Goal: Answer question/provide support: Share knowledge or assist other users

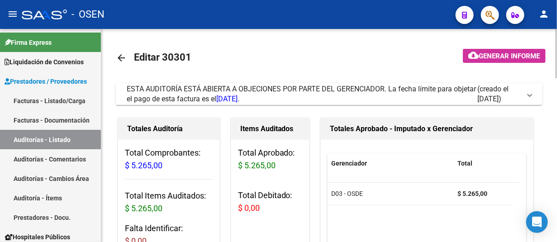
click at [531, 98] on span at bounding box center [530, 94] width 4 height 10
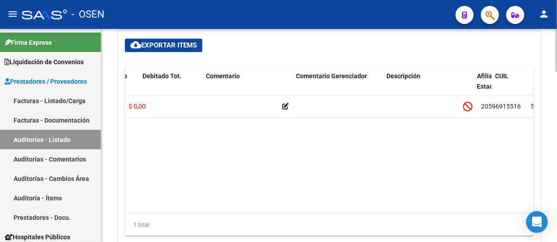
scroll to position [0, 288]
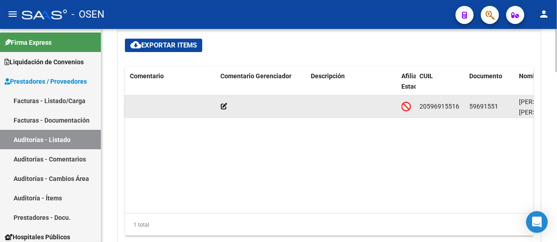
click at [476, 105] on span "59691551" at bounding box center [484, 106] width 29 height 7
copy span "59691551"
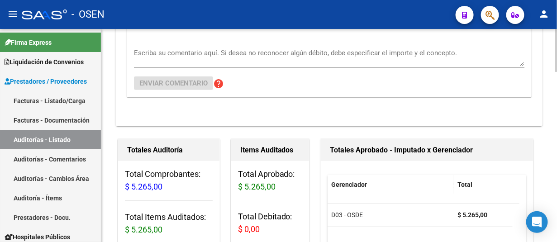
scroll to position [91, 0]
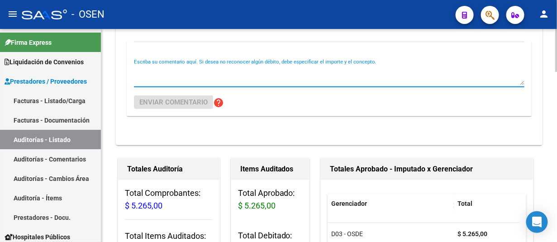
click at [246, 72] on textarea "Escriba su comentario aquí. Si desea no reconocer algún débito, debe especifica…" at bounding box center [329, 76] width 391 height 18
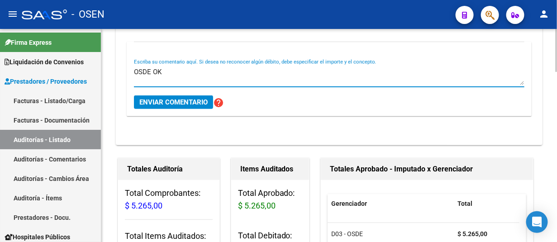
type textarea "OSDE OK"
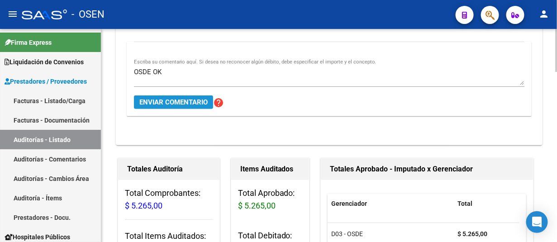
click at [198, 105] on span "Enviar comentario" at bounding box center [173, 102] width 68 height 8
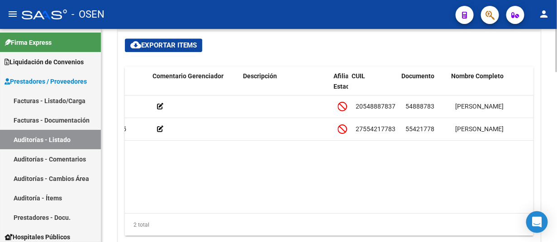
scroll to position [0, 364]
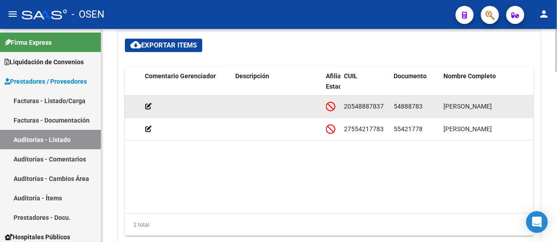
click at [411, 103] on span "54888783" at bounding box center [408, 106] width 29 height 7
copy span "54888783"
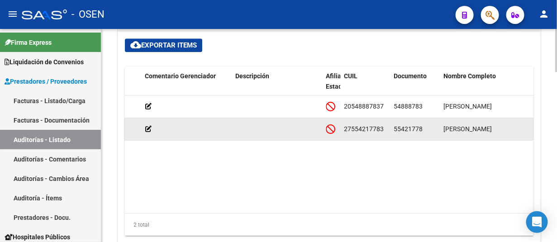
click at [415, 126] on span "55421778" at bounding box center [408, 128] width 29 height 7
copy span "55421778"
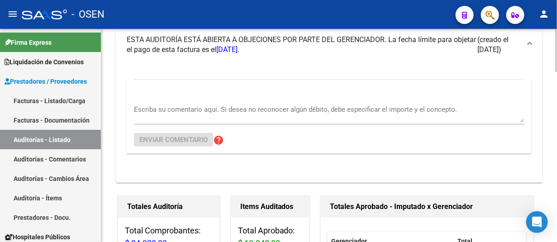
scroll to position [45, 0]
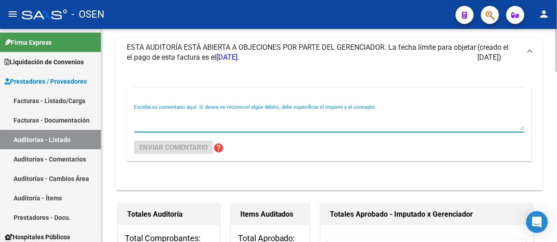
click at [227, 115] on textarea "Escriba su comentario aquí. Si desea no reconocer algún débito, debe especifica…" at bounding box center [329, 121] width 391 height 18
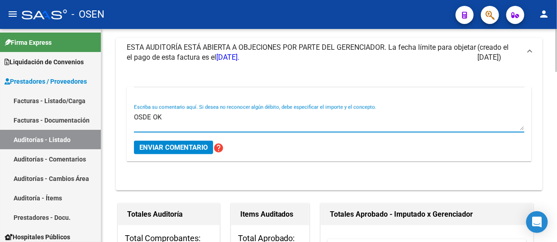
type textarea "OSDE OK"
click at [193, 147] on span "Enviar comentario" at bounding box center [173, 148] width 68 height 8
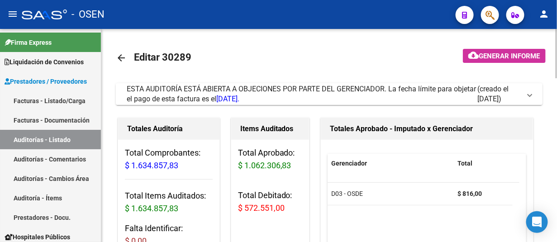
click at [531, 98] on span at bounding box center [530, 94] width 4 height 10
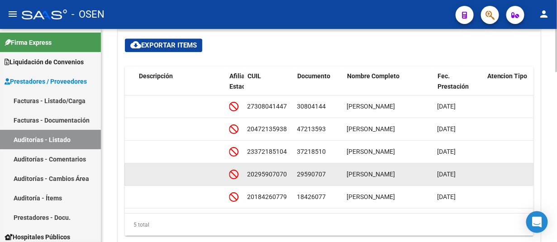
scroll to position [0, 462]
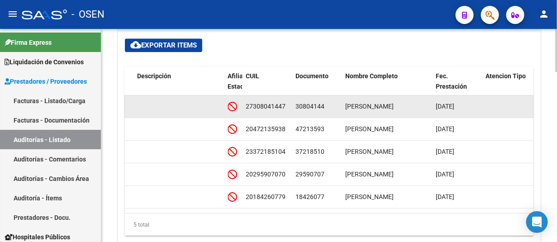
click at [313, 103] on span "30804144" at bounding box center [310, 106] width 29 height 7
copy span "30804144"
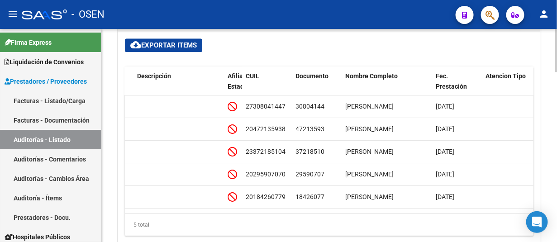
copy span "30804144"
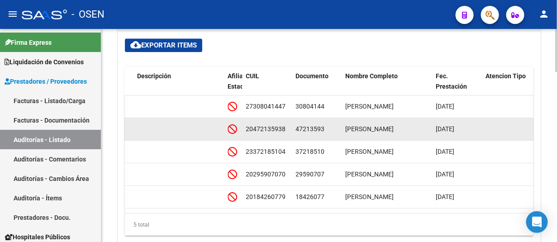
click at [313, 130] on span "47213593" at bounding box center [310, 128] width 29 height 7
copy span "47213593"
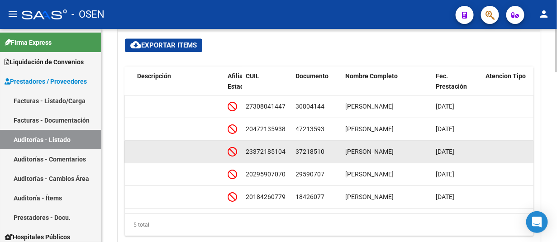
click at [308, 148] on span "37218510" at bounding box center [310, 151] width 29 height 7
click at [308, 149] on span "37218510" at bounding box center [310, 151] width 29 height 7
copy span "37218510"
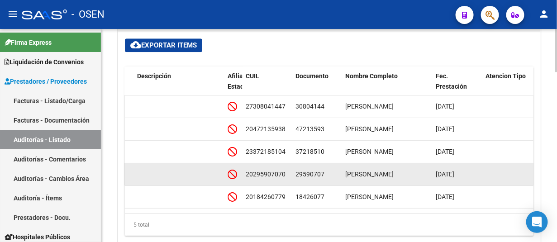
click at [316, 172] on span "29590707" at bounding box center [310, 174] width 29 height 7
copy span "29590707"
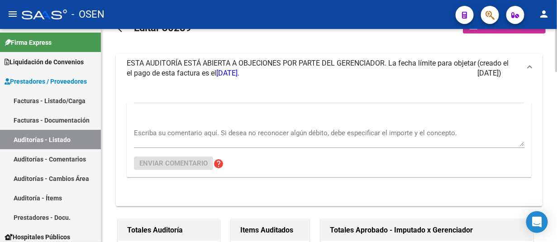
scroll to position [0, 0]
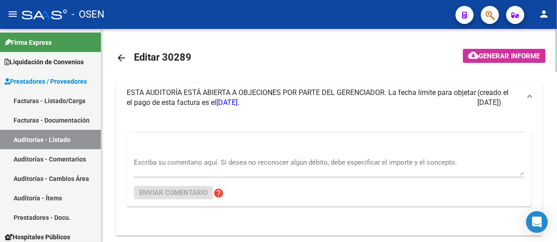
click at [556, 27] on div "menu - OSEN person Firma Express Liquidación de Convenios Gastos - Items Gastos…" at bounding box center [278, 121] width 557 height 242
click at [198, 159] on textarea "Escriba su comentario aquí. Si desea no reconocer algún débito, debe especifica…" at bounding box center [329, 167] width 391 height 18
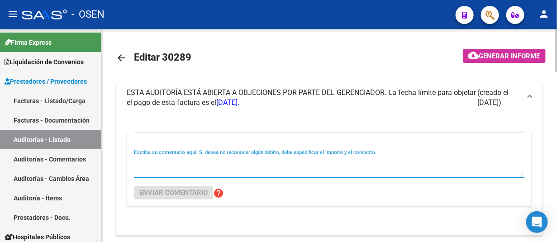
paste textarea "29590707"
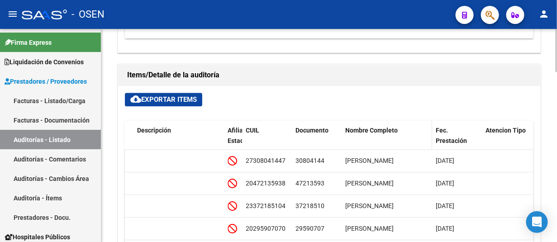
scroll to position [815, 0]
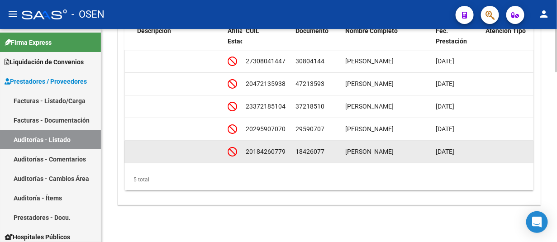
click at [313, 148] on span "18426077" at bounding box center [310, 151] width 29 height 7
copy span "18426077"
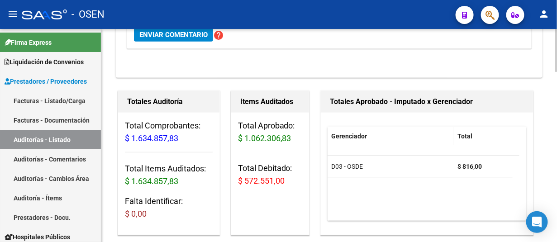
scroll to position [91, 0]
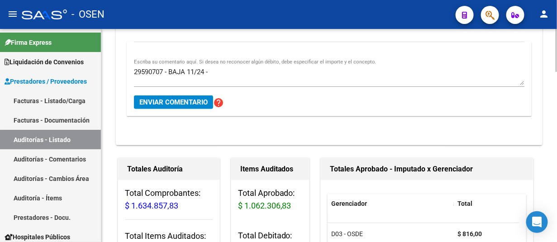
click at [227, 72] on textarea "29590707 - BAJA 11/24 -" at bounding box center [329, 76] width 391 height 18
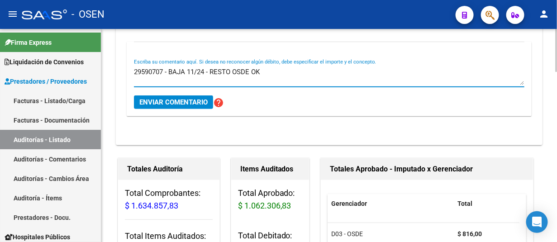
type textarea "29590707 - BAJA 11/24 - RESTO OSDE OK"
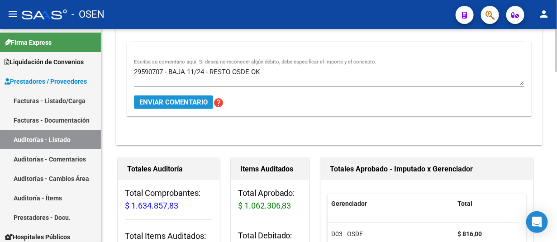
click at [174, 101] on span "Enviar comentario" at bounding box center [173, 102] width 68 height 8
